Goal: Task Accomplishment & Management: Use online tool/utility

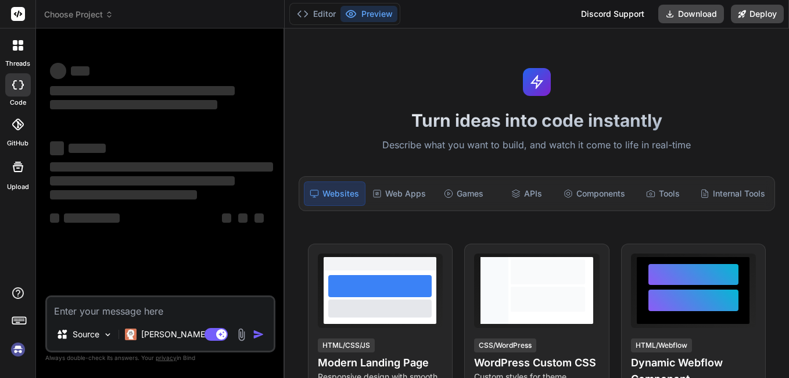
click at [85, 313] on textarea at bounding box center [160, 307] width 227 height 21
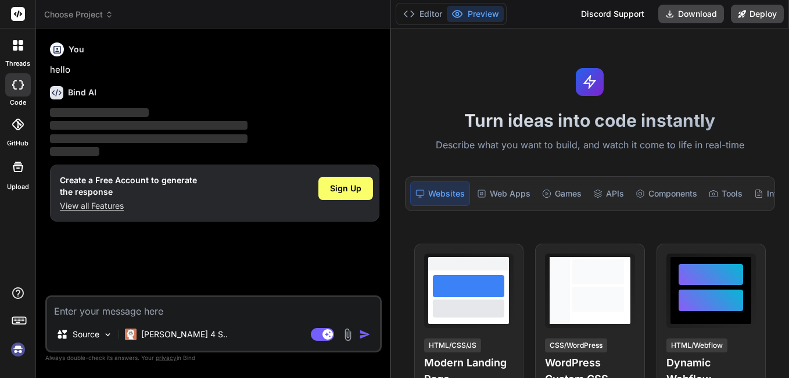
type textarea "x"
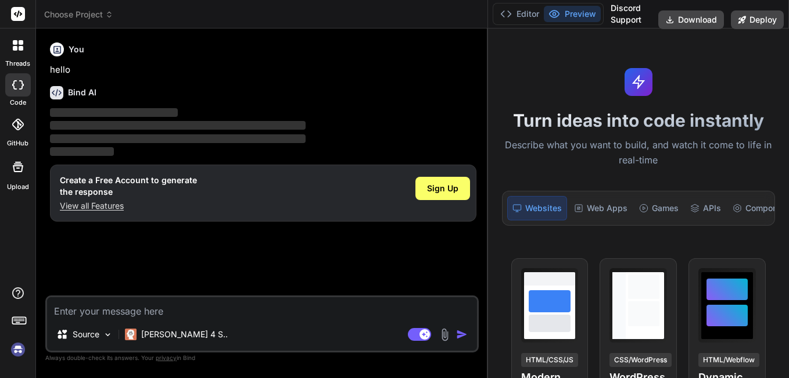
drag, startPoint x: 284, startPoint y: 53, endPoint x: 721, endPoint y: 59, distance: 437.0
click at [755, 53] on div "Choose Project Created with Pixso. Bind AI Web Search Created with Pixso. Code …" at bounding box center [412, 189] width 753 height 378
click at [98, 309] on textarea at bounding box center [262, 307] width 430 height 21
paste textarea "How can you verify that Copilot is installed and active? a. The Copilot icon in…"
type textarea "How can you verify that Copilot is installed and active? a. The Copilot icon in…"
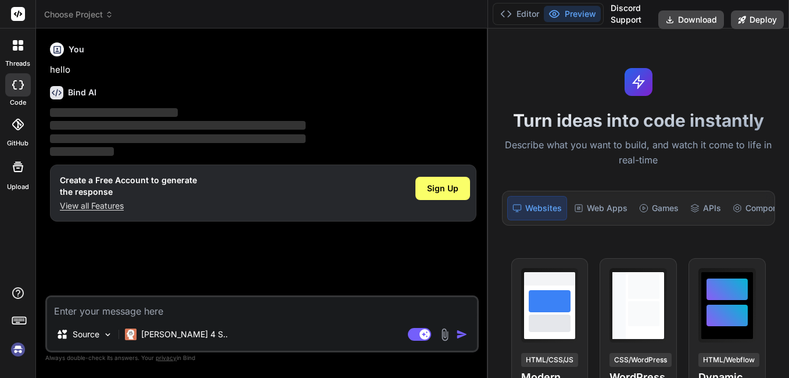
type textarea "x"
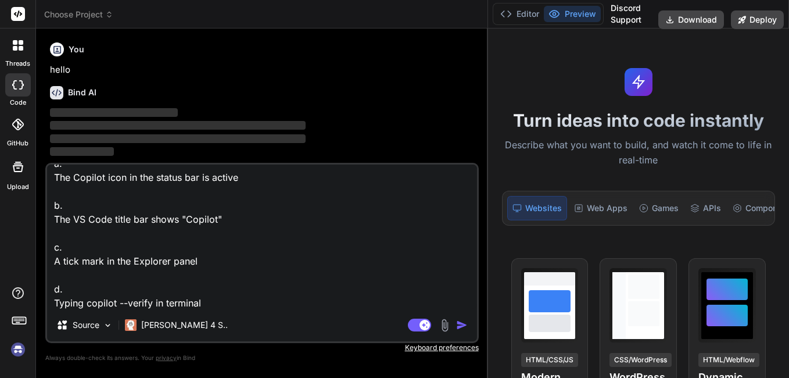
type textarea "How can you verify that Copilot is installed and active? a. The Copilot icon in…"
click at [457, 328] on img "button" at bounding box center [462, 325] width 12 height 12
click at [463, 324] on img "button" at bounding box center [462, 325] width 12 height 12
click at [456, 319] on button "button" at bounding box center [464, 325] width 16 height 12
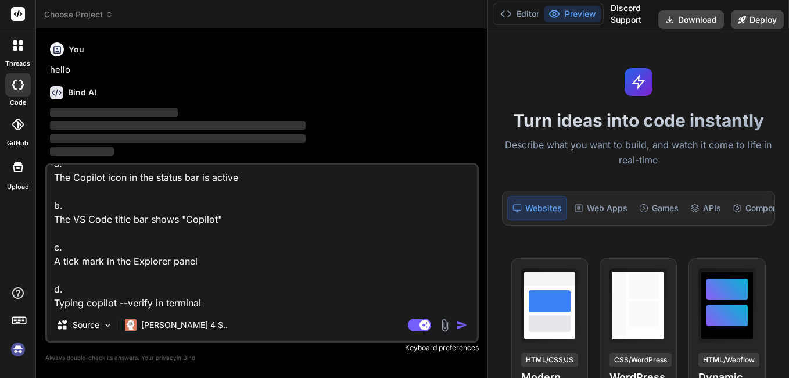
click at [459, 321] on img "button" at bounding box center [462, 325] width 12 height 12
click at [459, 320] on img "button" at bounding box center [462, 325] width 12 height 12
click at [459, 319] on img "button" at bounding box center [462, 325] width 12 height 12
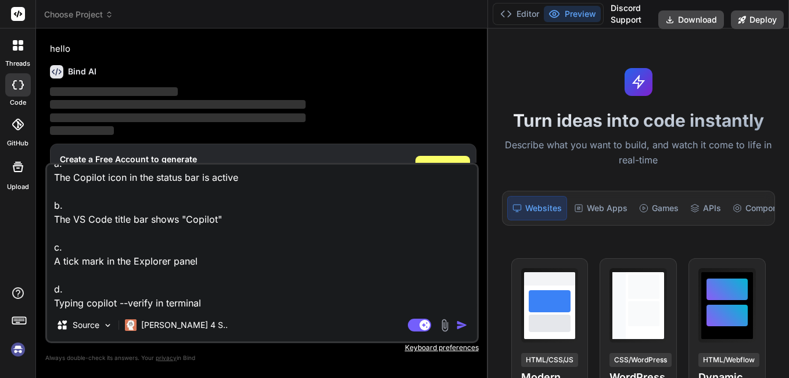
scroll to position [64, 0]
